Goal: Task Accomplishment & Management: Manage account settings

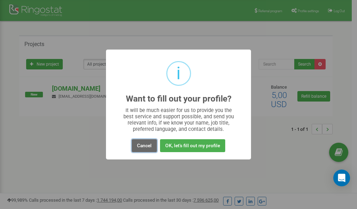
click at [142, 146] on button "Cancel" at bounding box center [144, 145] width 25 height 13
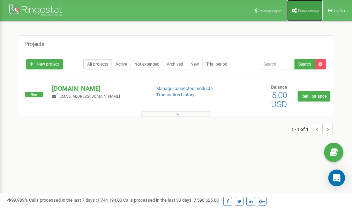
click at [298, 9] on span "Profile settings" at bounding box center [308, 11] width 21 height 4
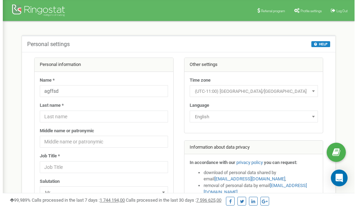
scroll to position [35, 0]
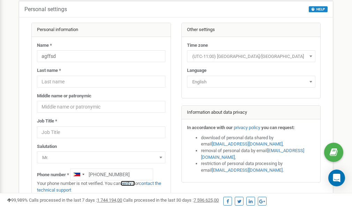
click at [130, 184] on link "verify it" at bounding box center [128, 183] width 14 height 5
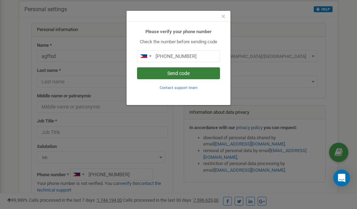
click at [184, 72] on button "Send code" at bounding box center [178, 73] width 83 height 12
